Goal: Understand process/instructions: Learn about a topic

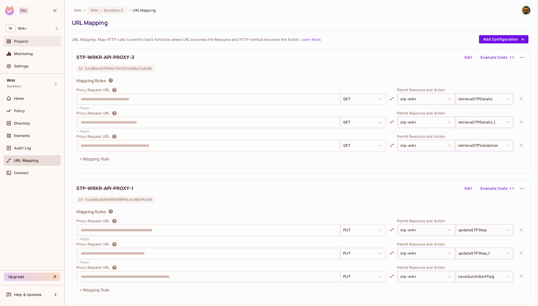
scroll to position [302, 0]
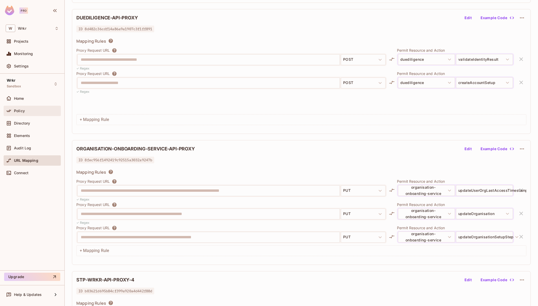
click at [25, 106] on div "Policy" at bounding box center [32, 111] width 57 height 10
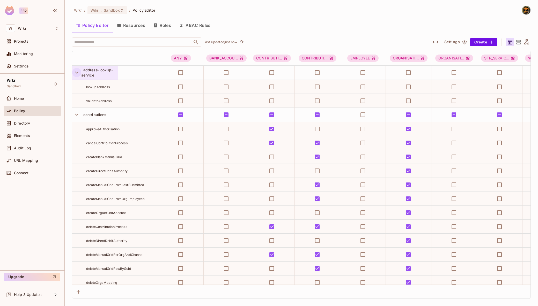
click at [75, 74] on icon "button" at bounding box center [76, 72] width 7 height 7
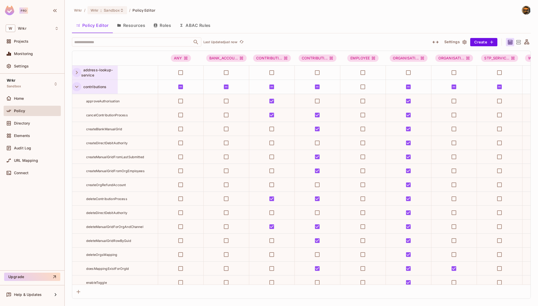
click at [77, 87] on icon "button" at bounding box center [76, 86] width 7 height 7
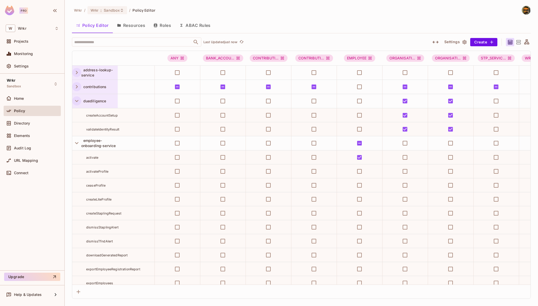
click at [77, 100] on icon "button" at bounding box center [76, 101] width 7 height 7
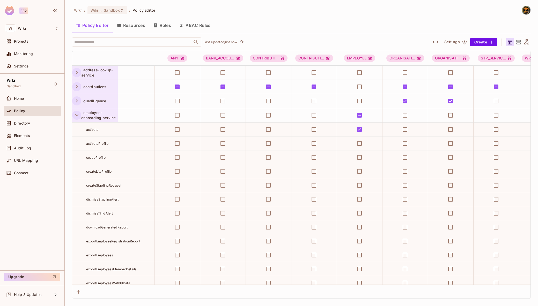
click at [77, 116] on icon "button" at bounding box center [76, 115] width 3 height 2
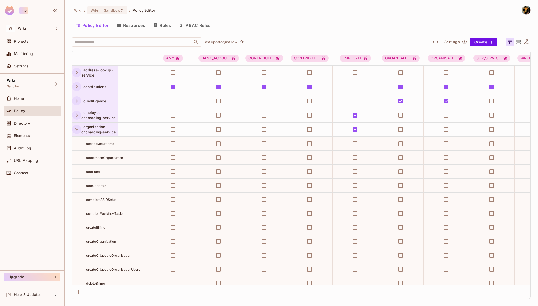
click at [76, 128] on icon "button" at bounding box center [76, 129] width 7 height 7
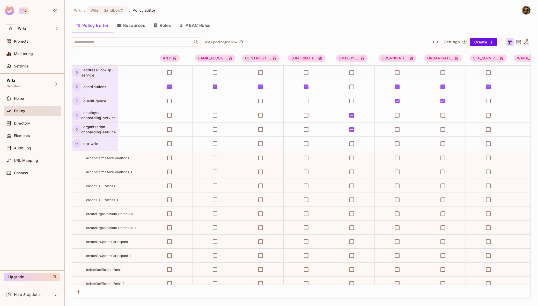
click at [77, 145] on icon "button" at bounding box center [76, 143] width 7 height 7
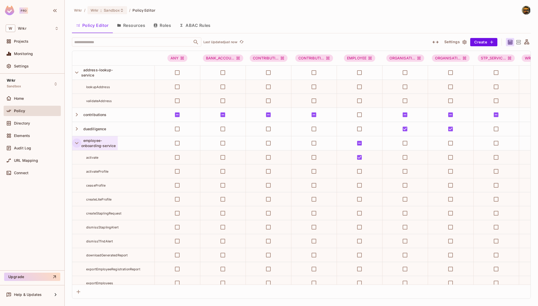
click at [77, 143] on icon "button" at bounding box center [76, 143] width 7 height 7
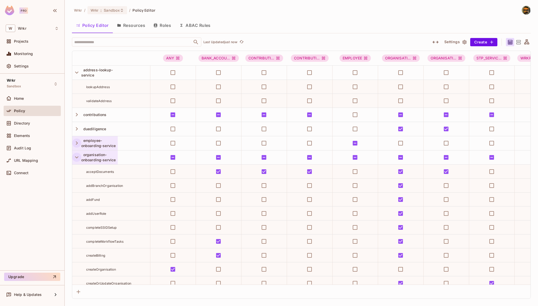
click at [77, 157] on icon "button" at bounding box center [76, 157] width 7 height 7
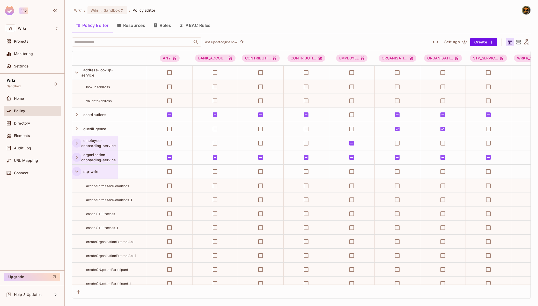
click at [76, 170] on icon "button" at bounding box center [76, 171] width 7 height 7
click at [76, 184] on icon "button" at bounding box center [76, 185] width 7 height 7
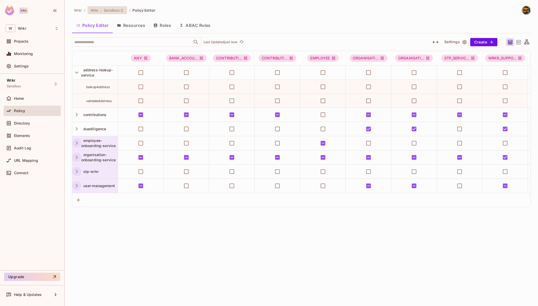
click at [110, 13] on div "Wrkr : Sandbox" at bounding box center [107, 10] width 40 height 8
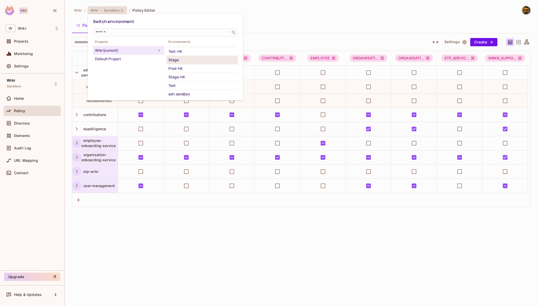
scroll to position [24, 0]
click at [197, 77] on div "Test" at bounding box center [201, 78] width 67 height 6
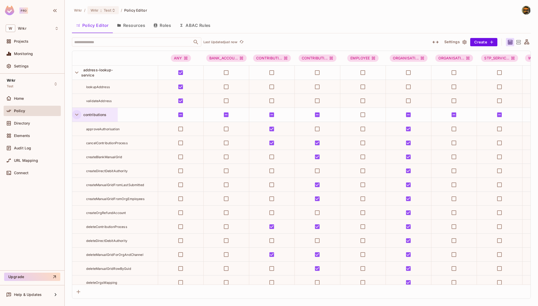
click at [76, 114] on icon "button" at bounding box center [76, 114] width 7 height 7
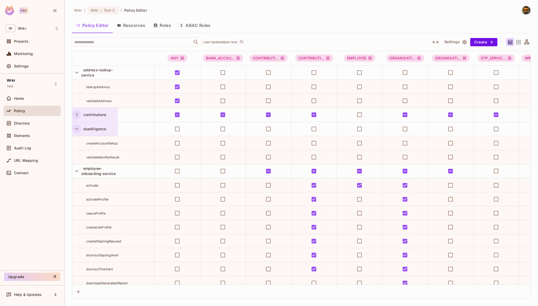
click at [76, 128] on icon "button" at bounding box center [76, 128] width 7 height 7
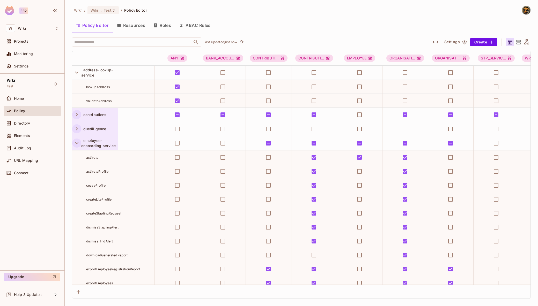
click at [77, 145] on icon "button" at bounding box center [76, 143] width 7 height 7
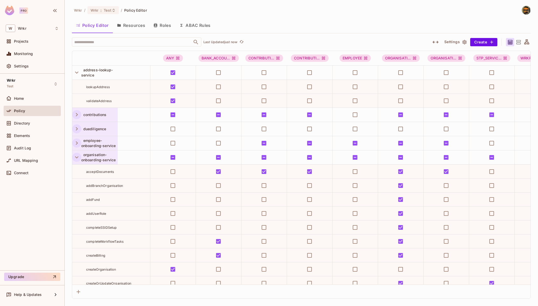
click at [75, 158] on icon "button" at bounding box center [76, 157] width 7 height 7
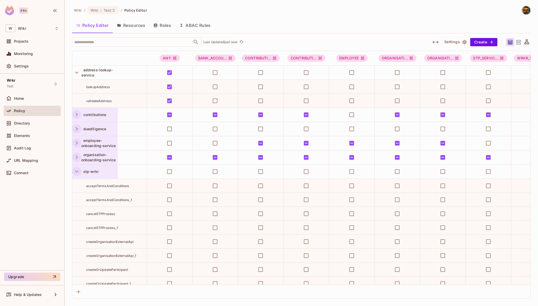
click at [76, 171] on icon "button" at bounding box center [76, 172] width 3 height 2
click at [76, 185] on icon "button" at bounding box center [76, 185] width 7 height 7
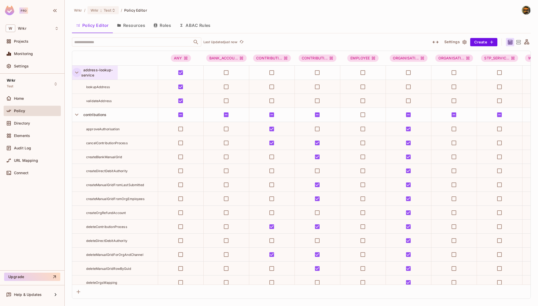
click at [76, 72] on icon "button" at bounding box center [76, 73] width 3 height 2
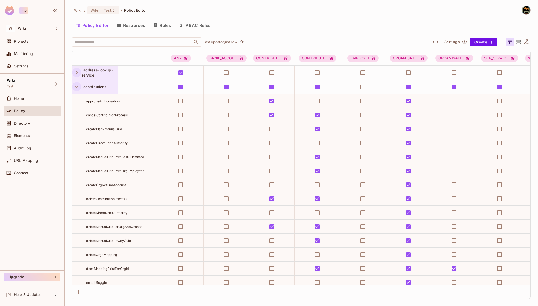
click at [77, 86] on icon "button" at bounding box center [76, 86] width 7 height 7
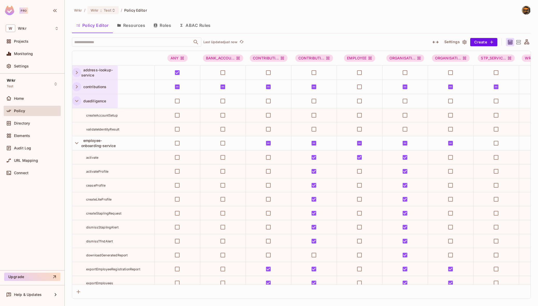
click at [75, 103] on icon "button" at bounding box center [76, 101] width 7 height 7
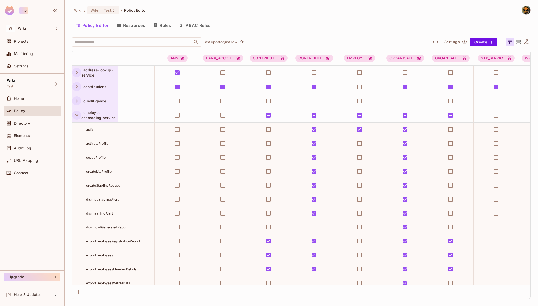
click at [74, 118] on icon "button" at bounding box center [76, 115] width 7 height 7
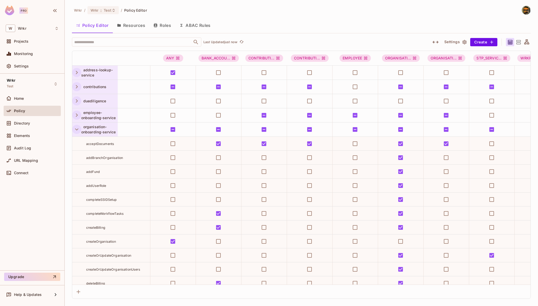
click at [75, 132] on icon "button" at bounding box center [76, 129] width 7 height 7
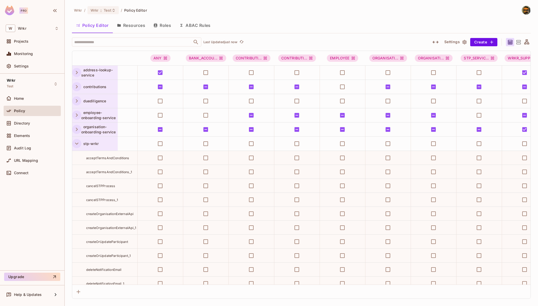
click at [76, 145] on icon "button" at bounding box center [76, 143] width 7 height 7
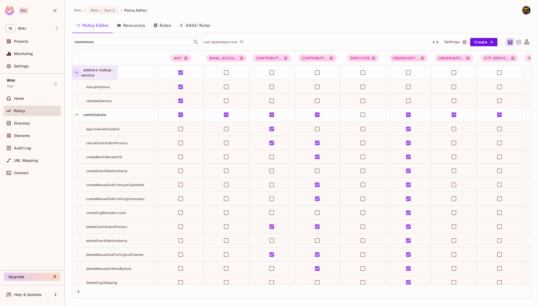
click at [77, 72] on icon "button" at bounding box center [76, 72] width 7 height 7
